Goal: Navigation & Orientation: Find specific page/section

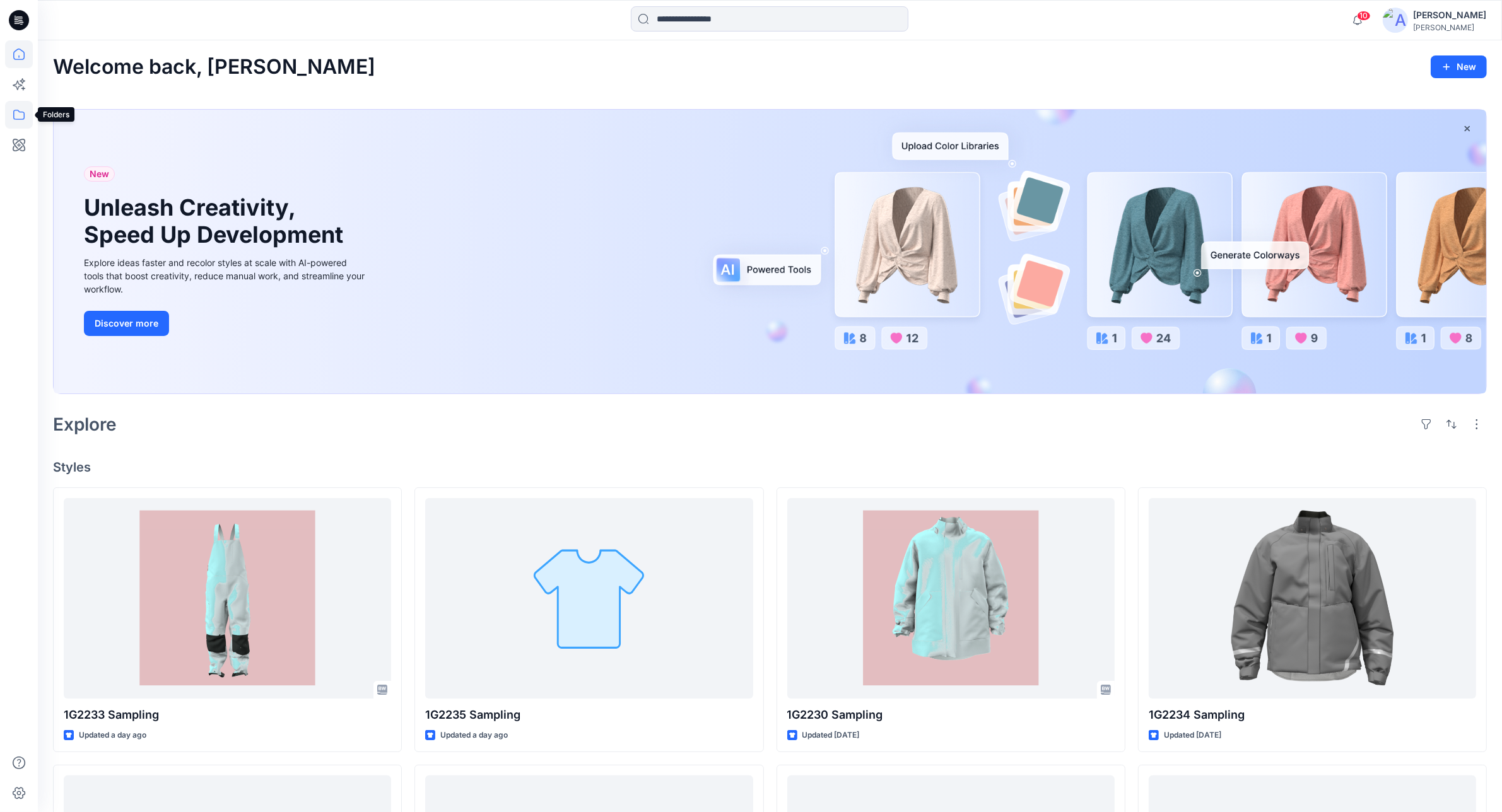
click at [14, 112] on icon at bounding box center [19, 114] width 28 height 28
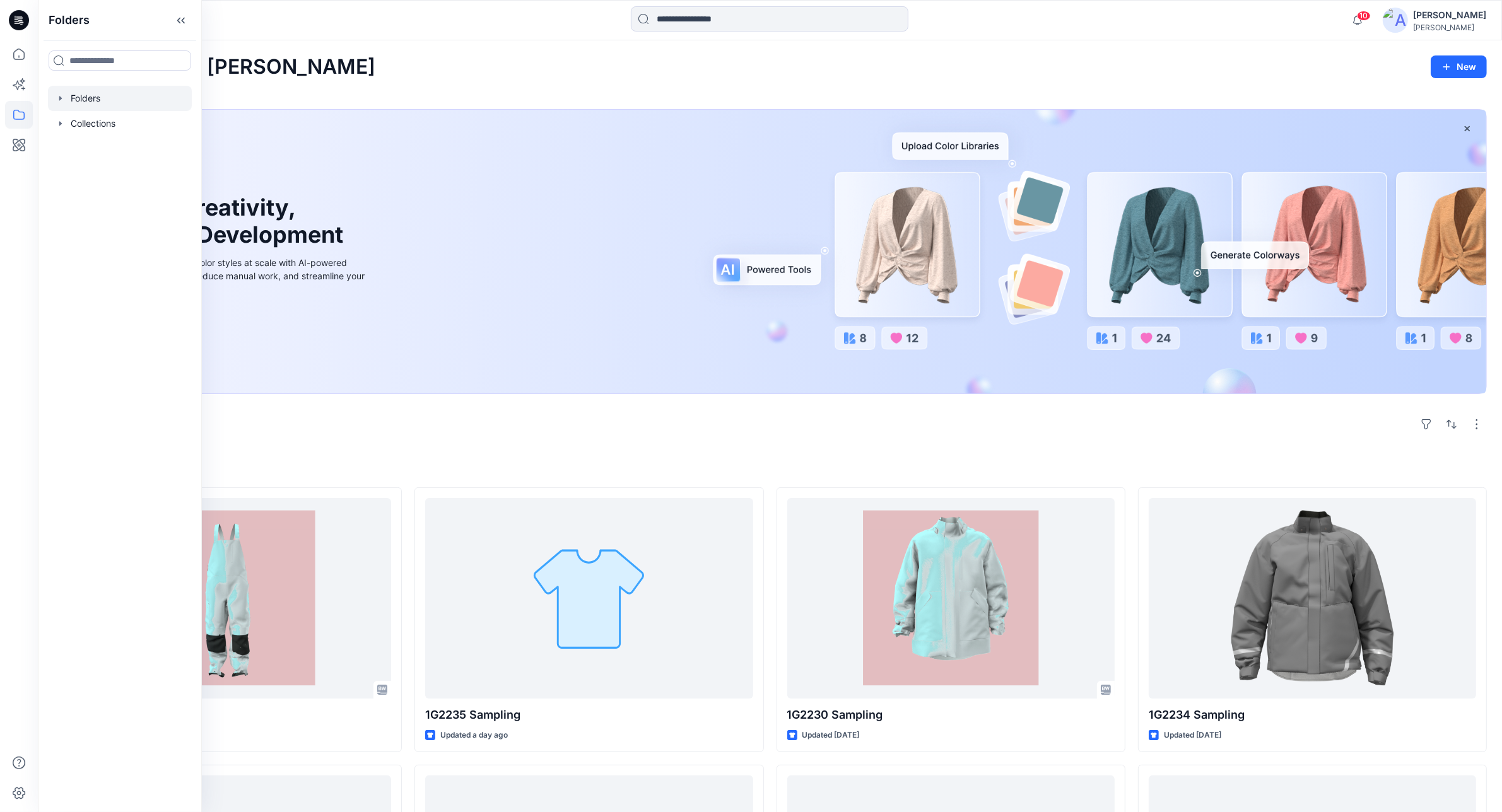
click at [105, 92] on div at bounding box center [119, 99] width 144 height 25
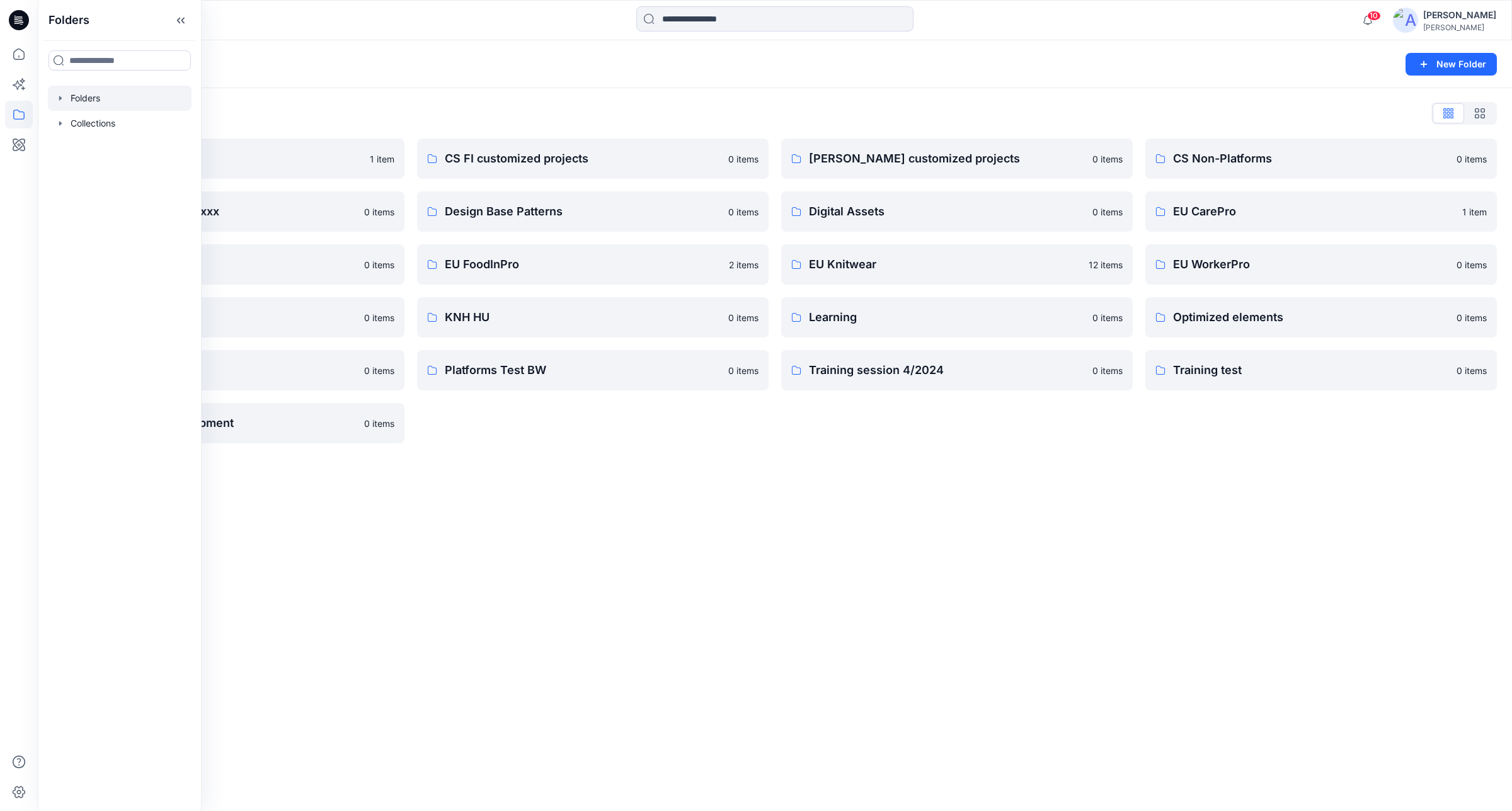
click at [477, 527] on div "Folders New Folder Folders List Archive 1 item Customer collection xxxx 0 items…" at bounding box center [775, 426] width 1474 height 771
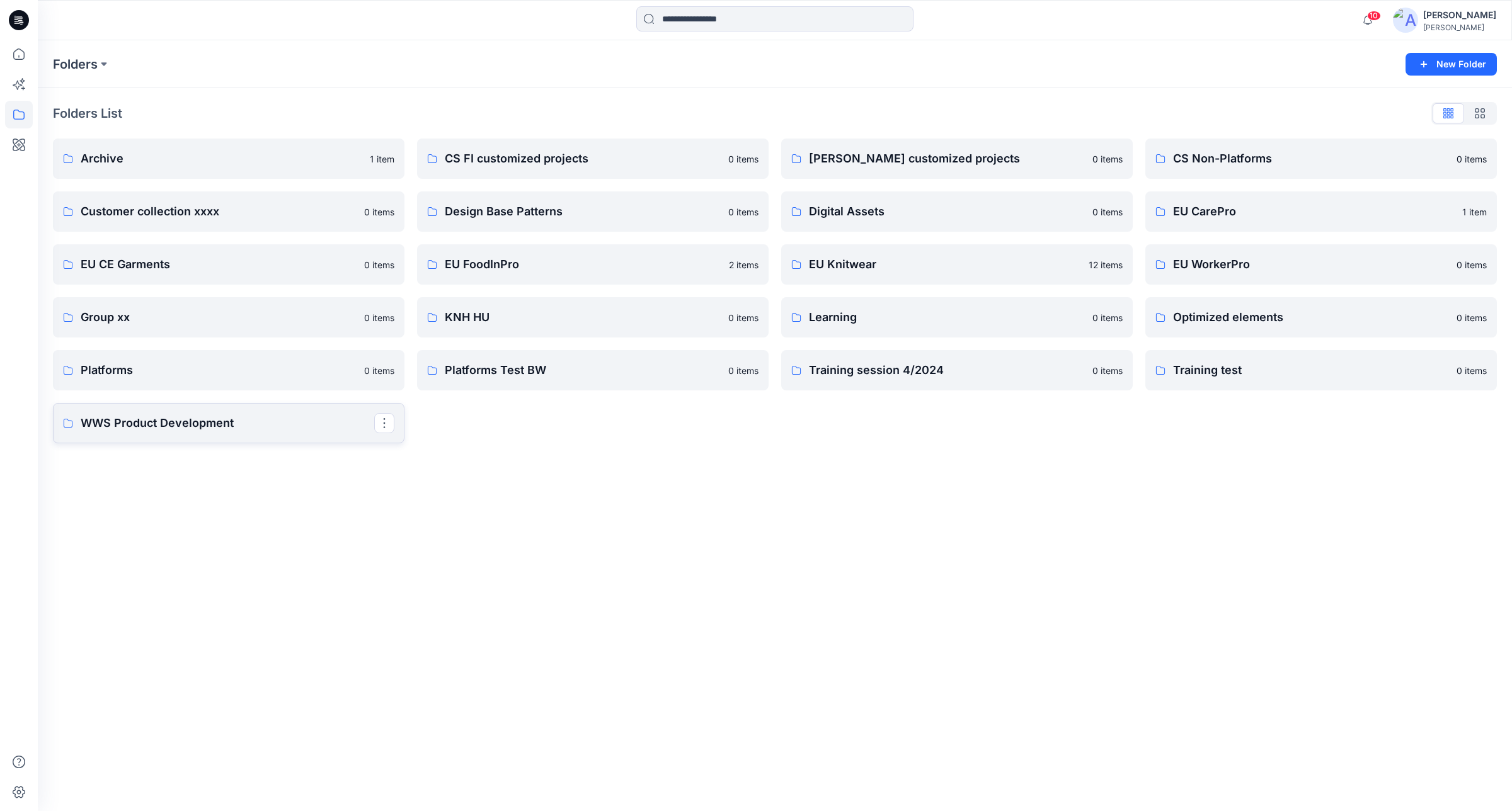
click at [282, 427] on p "WWS Product Development" at bounding box center [227, 423] width 294 height 18
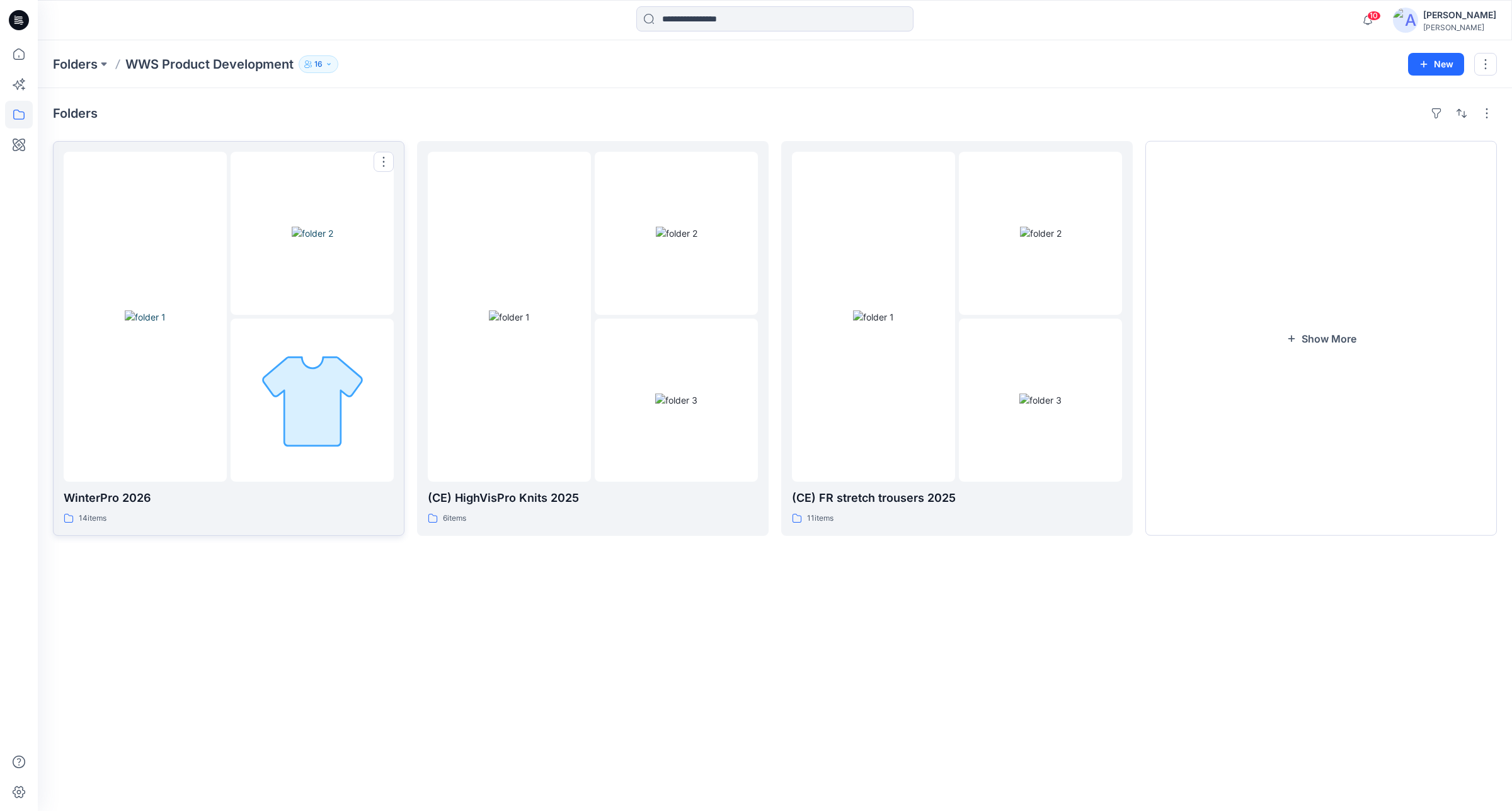
click at [227, 276] on div at bounding box center [228, 317] width 330 height 330
